Goal: Task Accomplishment & Management: Manage account settings

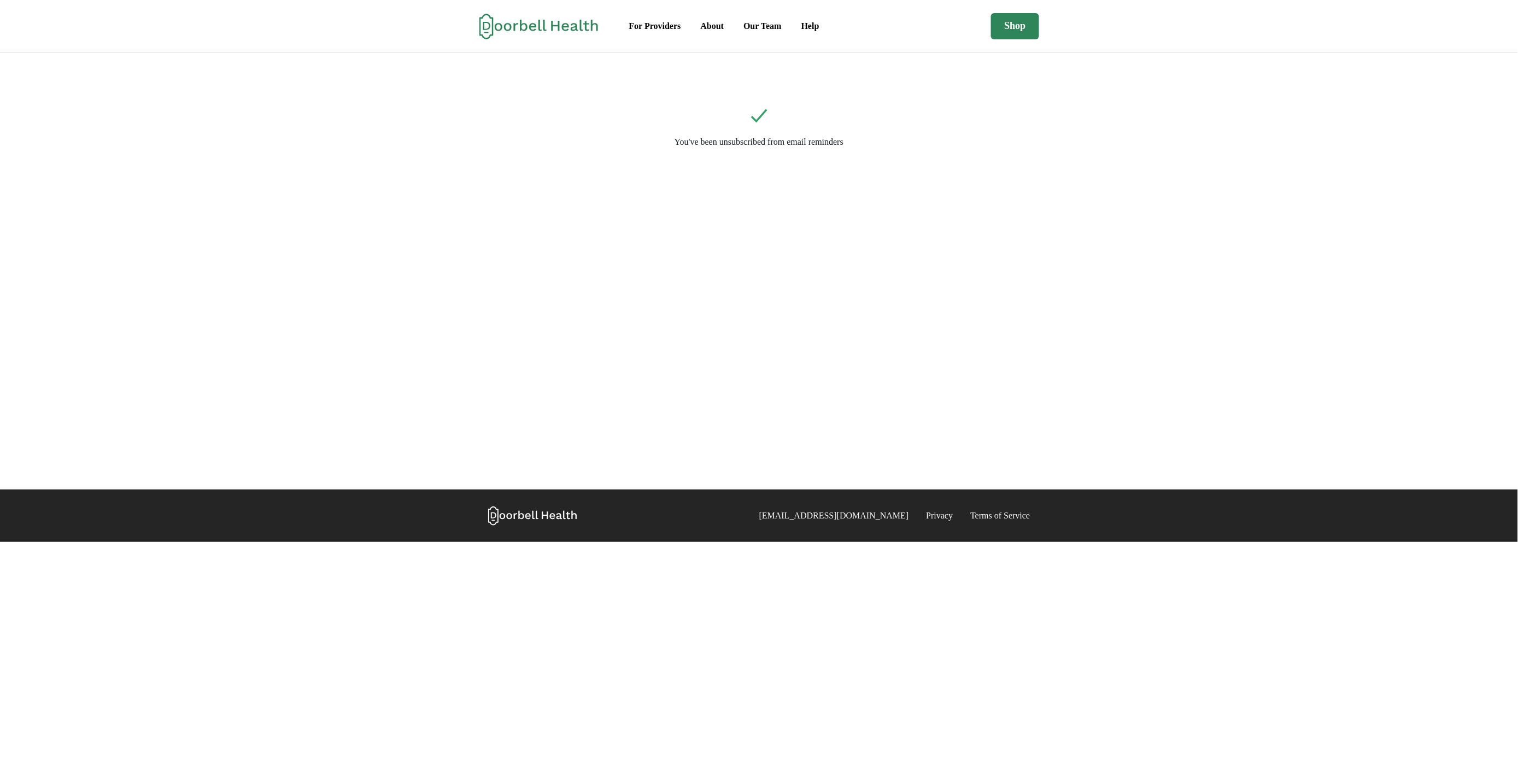
drag, startPoint x: 949, startPoint y: 195, endPoint x: 943, endPoint y: 193, distance: 6.3
click at [949, 194] on div "You've been unsubscribed from email reminders" at bounding box center [759, 271] width 1518 height 437
